Goal: Transaction & Acquisition: Download file/media

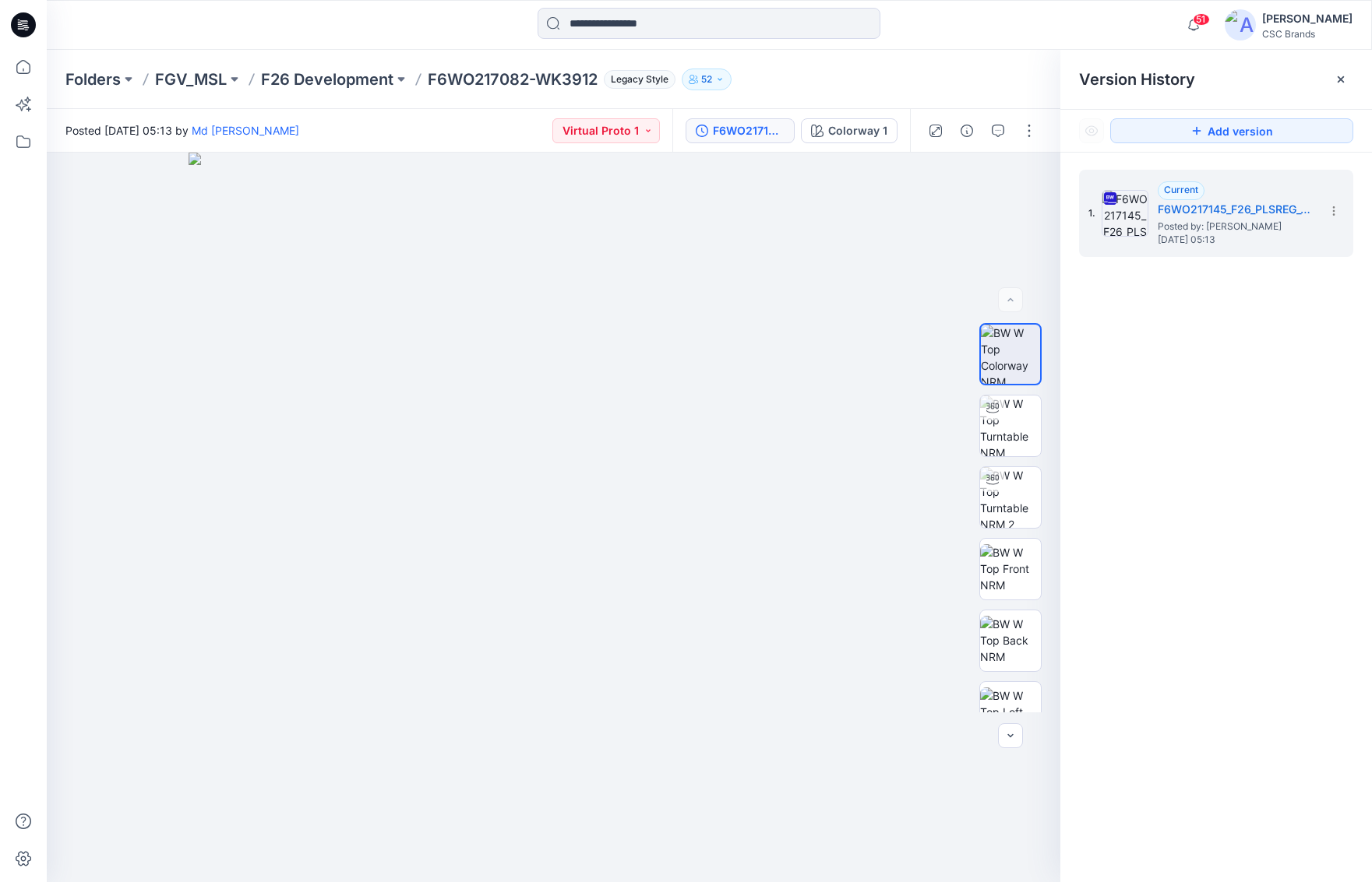
click at [572, 25] on input at bounding box center [708, 24] width 342 height 31
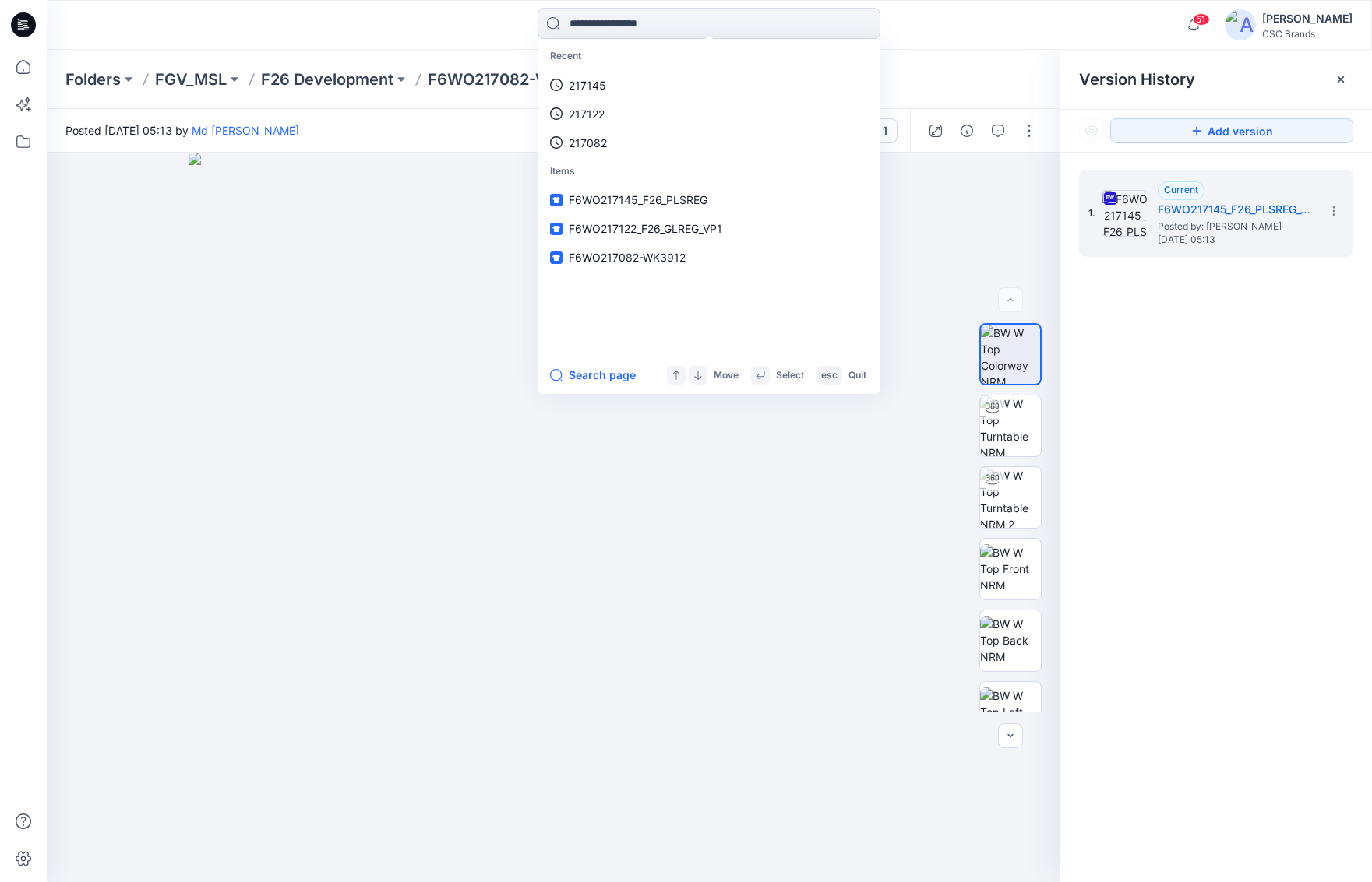
click at [480, 25] on div "Recent 217145 217122 217082 Items F6WO217145_F26_PLSREG F6WO217122_F26_GLREG_VP…" at bounding box center [708, 25] width 662 height 35
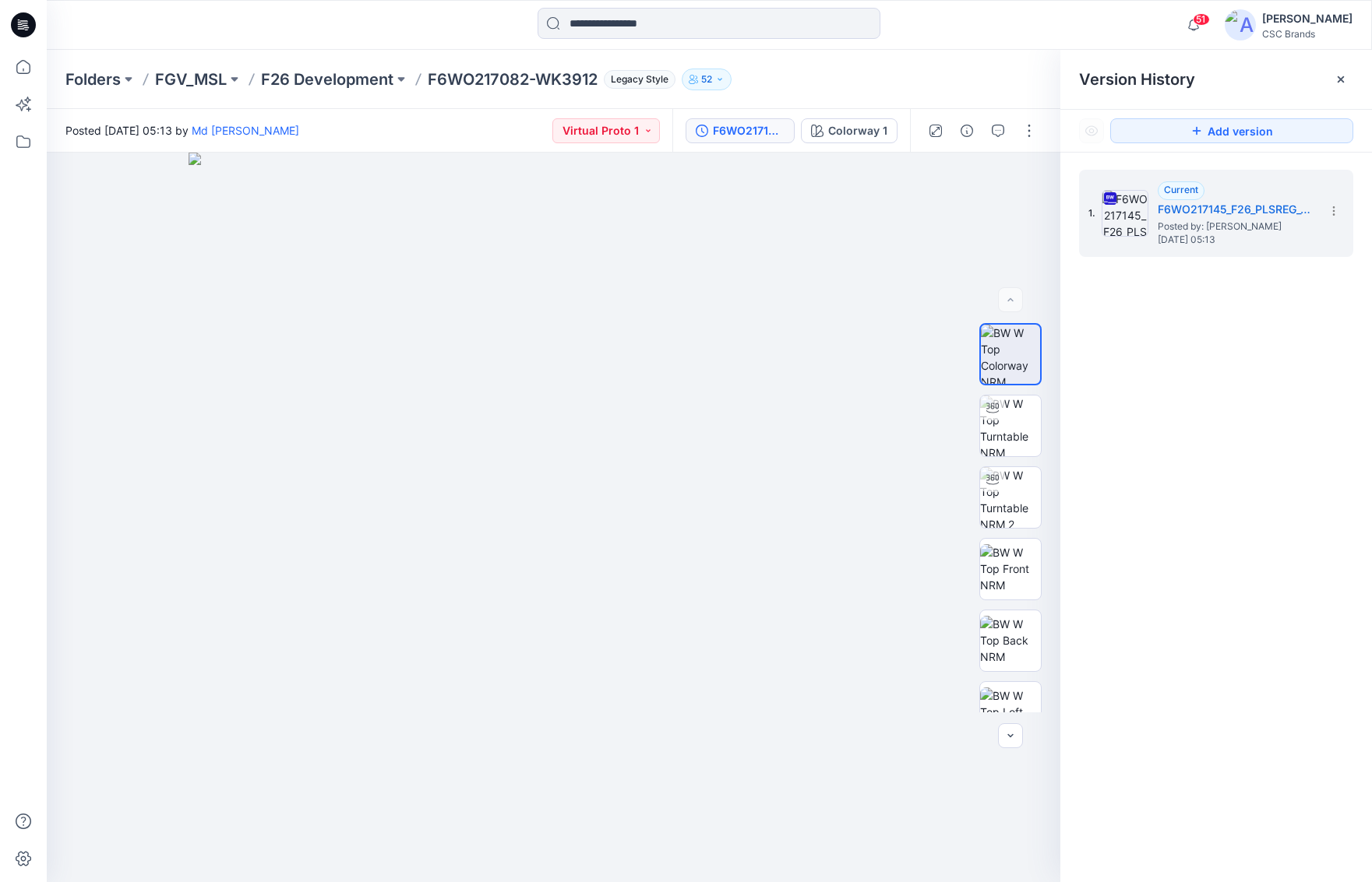
click at [515, 82] on p "F6WO217082-WK3912" at bounding box center [513, 79] width 170 height 22
click at [483, 82] on p "F6WO217082-WK3912" at bounding box center [513, 79] width 170 height 22
click at [573, 77] on p "F6WO217082-WK3912" at bounding box center [513, 79] width 170 height 22
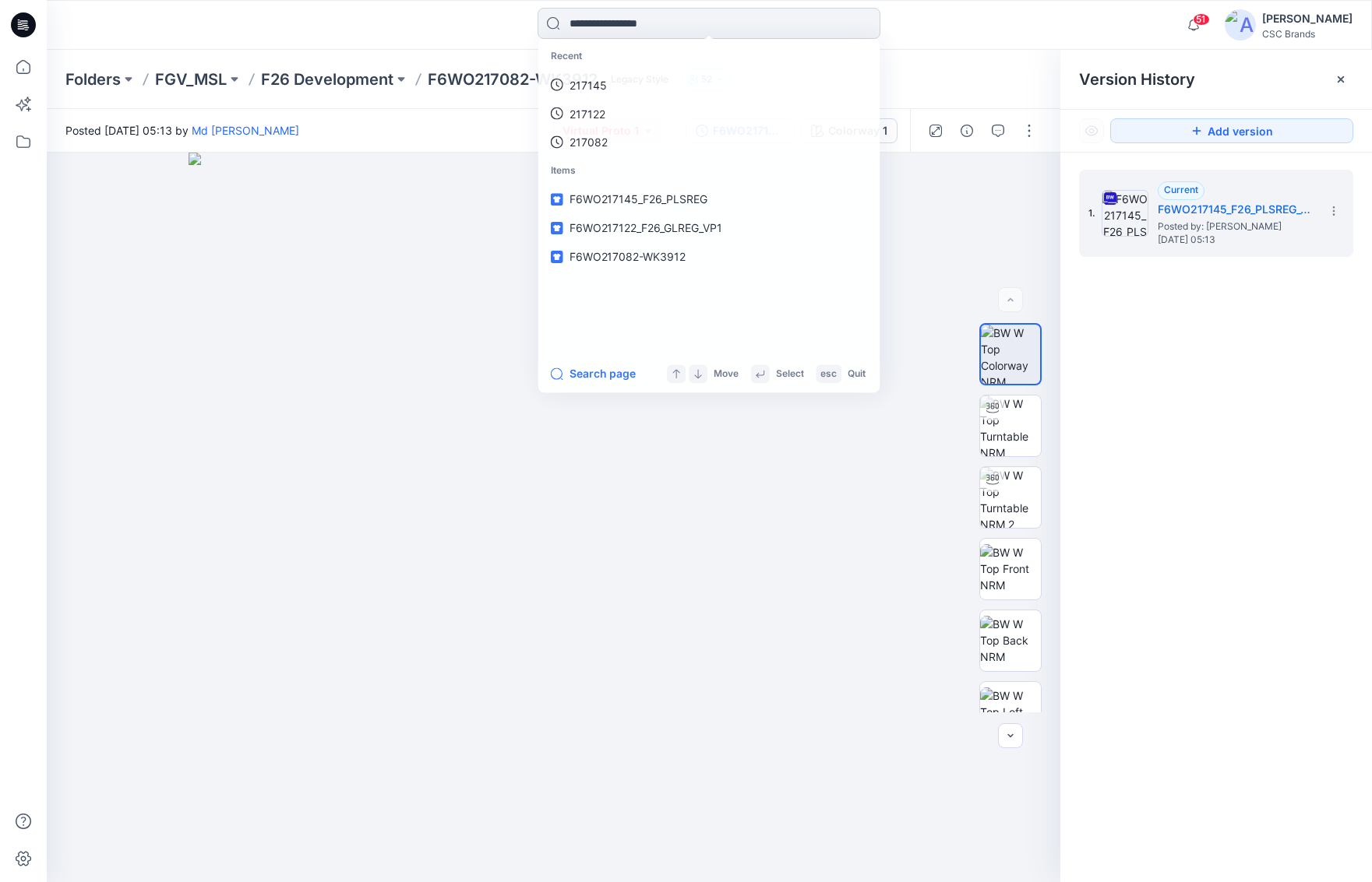
click at [602, 24] on input at bounding box center [708, 24] width 342 height 31
paste input "******"
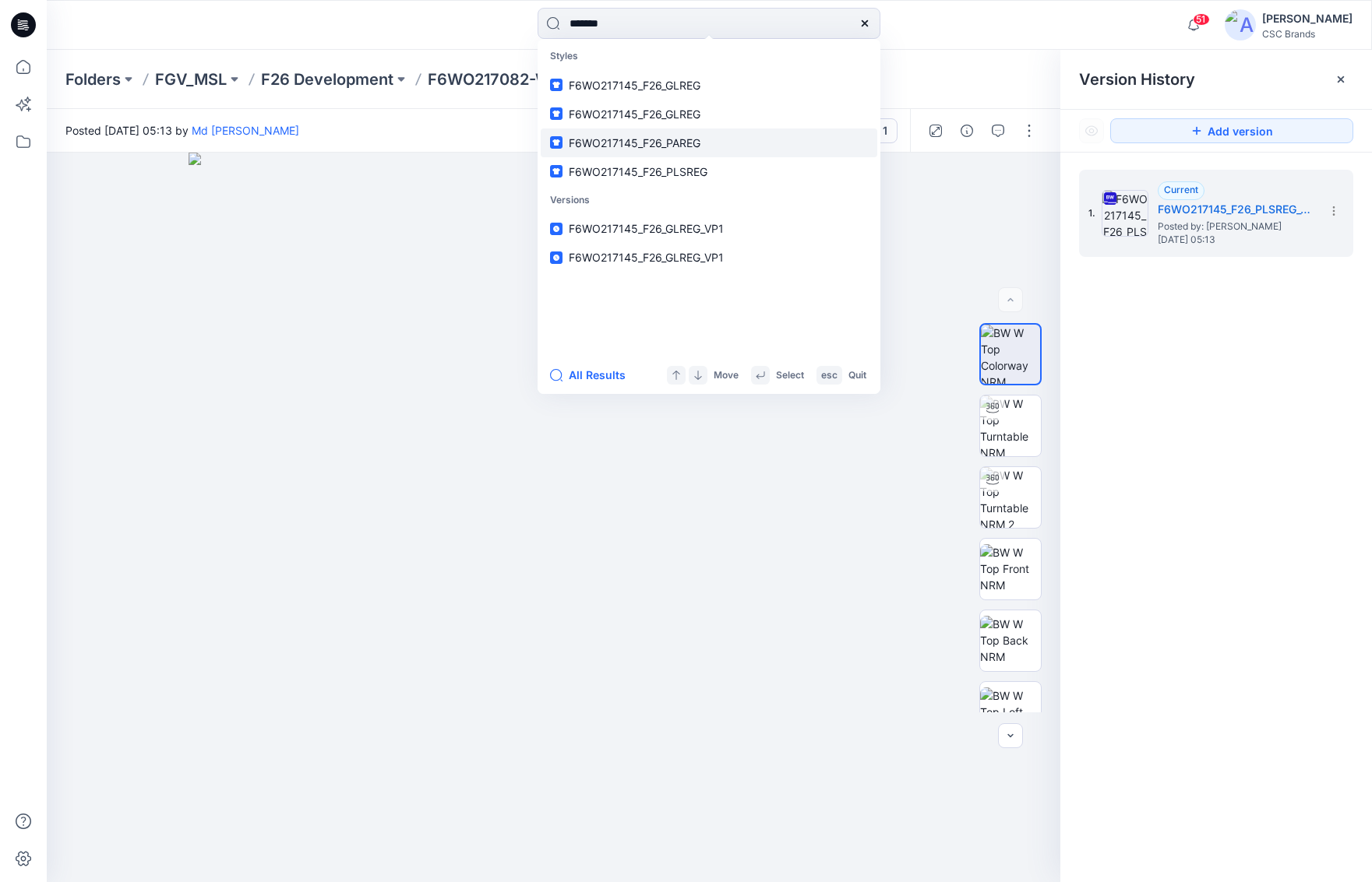
type input "******"
click at [668, 147] on span "F6WO217145_F26_PAREG" at bounding box center [635, 143] width 132 height 14
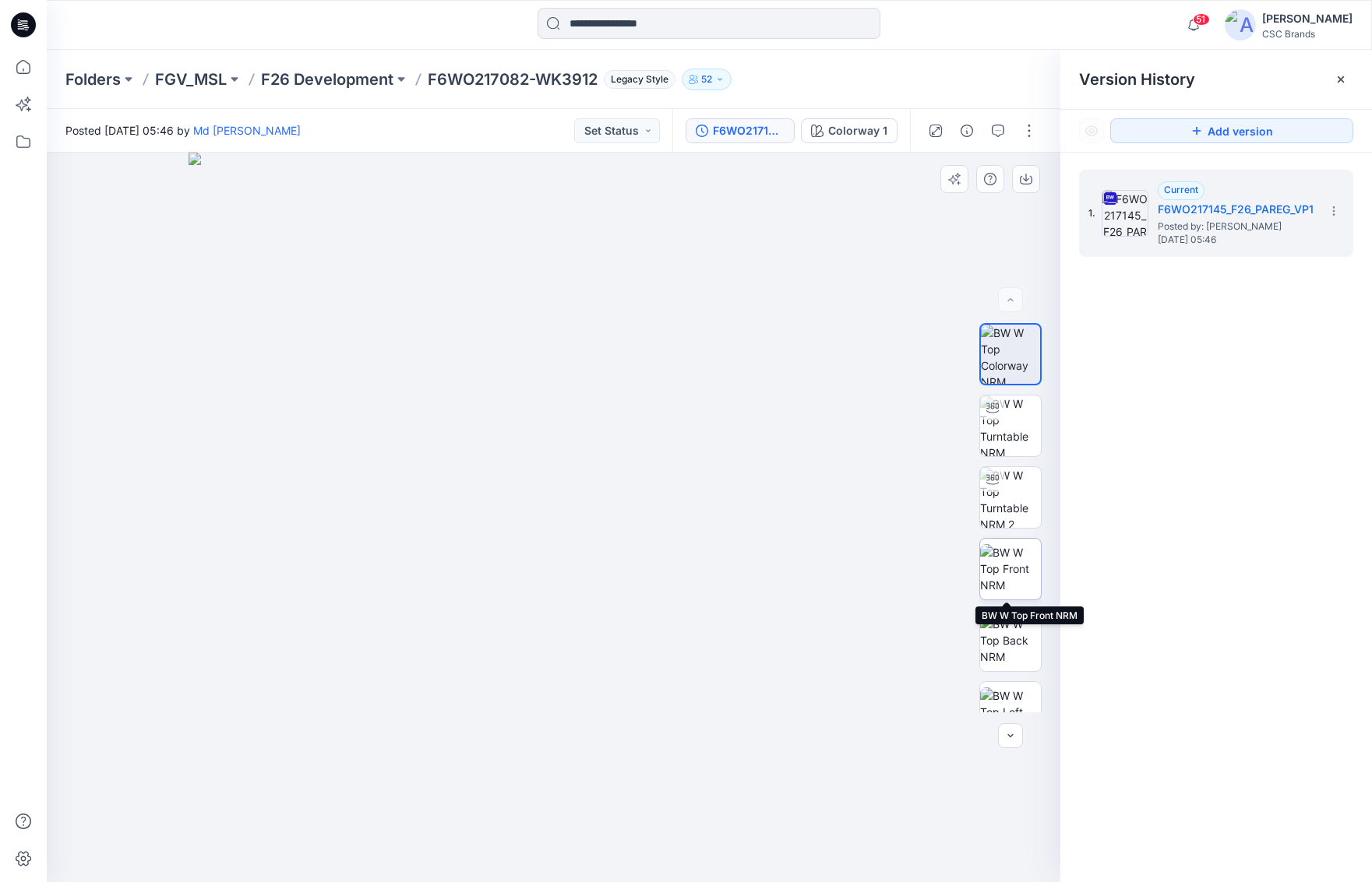
click at [1005, 566] on img at bounding box center [1010, 569] width 61 height 49
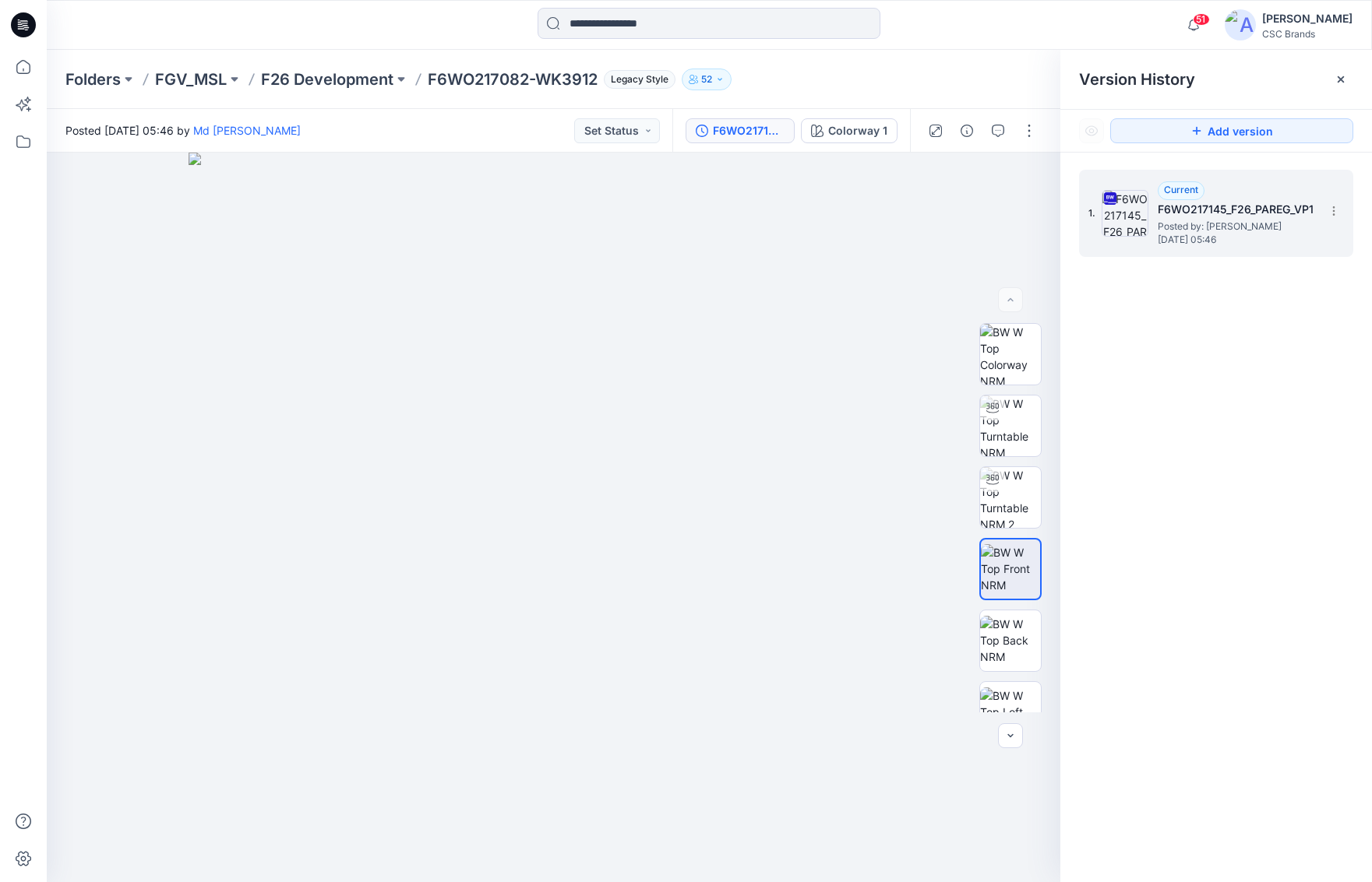
click at [1225, 223] on span "Posted by: [PERSON_NAME]" at bounding box center [1235, 226] width 156 height 15
click at [1340, 207] on section at bounding box center [1332, 209] width 25 height 25
click at [1293, 232] on span "Download Source BW File" at bounding box center [1255, 241] width 130 height 19
click at [1021, 369] on img at bounding box center [1010, 354] width 61 height 61
